Goal: Find specific page/section

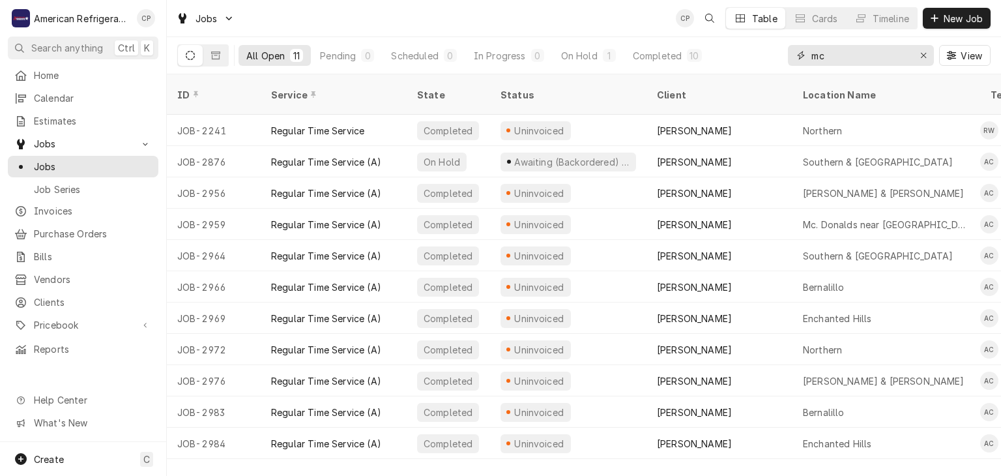
click at [843, 60] on input "mc" at bounding box center [860, 55] width 98 height 21
type input "[PERSON_NAME]"
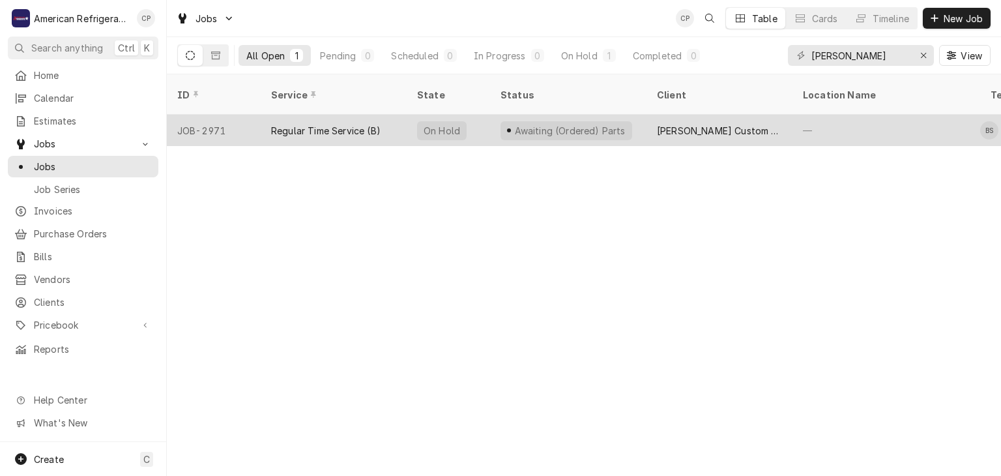
click at [347, 124] on div "Regular Time Service (B)" at bounding box center [325, 131] width 109 height 14
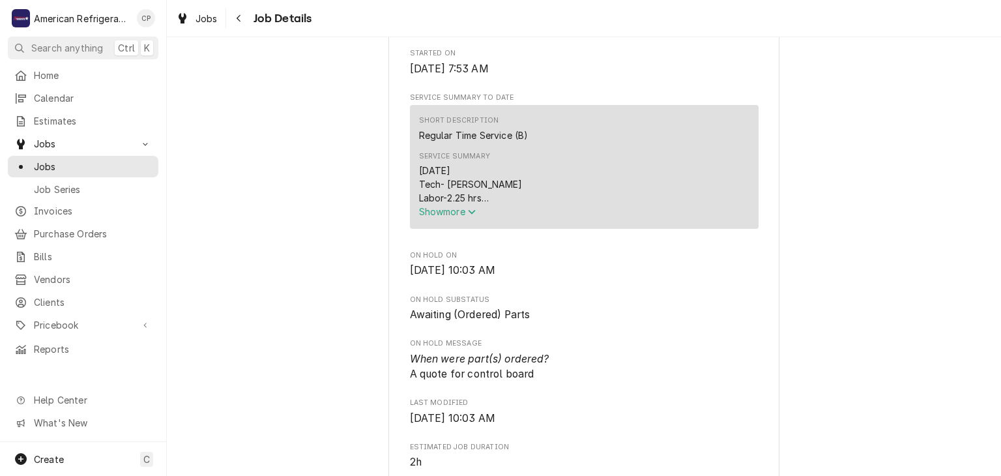
click at [433, 217] on span "Show more" at bounding box center [447, 211] width 57 height 11
